Goal: Check status: Check status

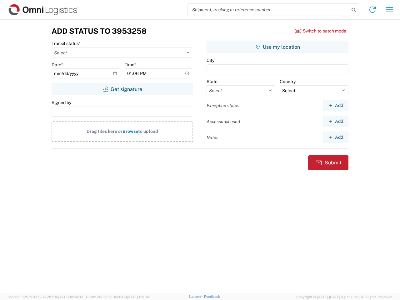
click at [269, 10] on input "search" at bounding box center [269, 10] width 162 height 12
click at [354, 10] on icon at bounding box center [354, 10] width 9 height 9
click at [373, 10] on icon at bounding box center [373, 10] width 10 height 10
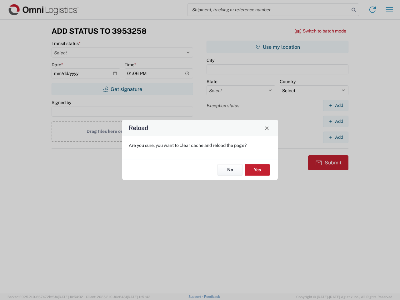
click at [321, 31] on div "Reload Are you sure, you want to clear cache and reload the page? No Yes" at bounding box center [200, 150] width 400 height 300
click at [122, 89] on div "Reload Are you sure, you want to clear cache and reload the page? No Yes" at bounding box center [200, 150] width 400 height 300
click at [278, 47] on div "Reload Are you sure, you want to clear cache and reload the page? No Yes" at bounding box center [200, 150] width 400 height 300
click at [336, 105] on div "Reload Are you sure, you want to clear cache and reload the page? No Yes" at bounding box center [200, 150] width 400 height 300
click at [336, 121] on div "Reload Are you sure, you want to clear cache and reload the page? No Yes" at bounding box center [200, 150] width 400 height 300
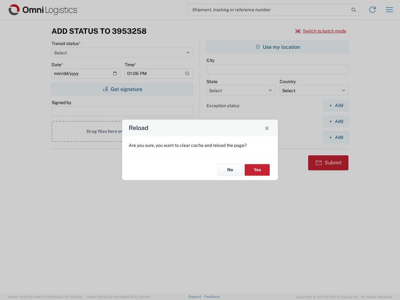
click at [336, 137] on div "Reload Are you sure, you want to clear cache and reload the page? No Yes" at bounding box center [200, 150] width 400 height 300
